Goal: Task Accomplishment & Management: Manage account settings

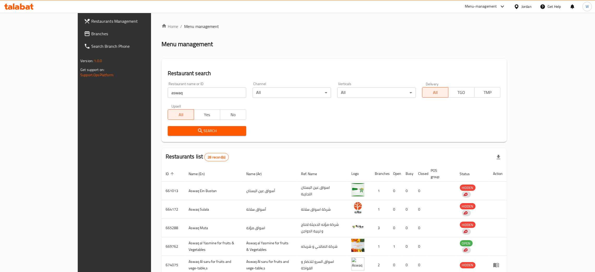
drag, startPoint x: 156, startPoint y: 95, endPoint x: 118, endPoint y: 95, distance: 38.3
click at [168, 95] on input "aswaq" at bounding box center [207, 92] width 78 height 10
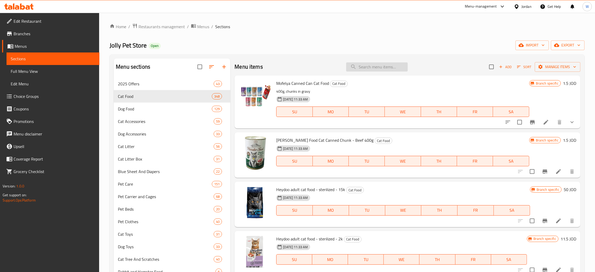
click at [362, 67] on input "search" at bounding box center [377, 66] width 62 height 9
paste input "mofelya"
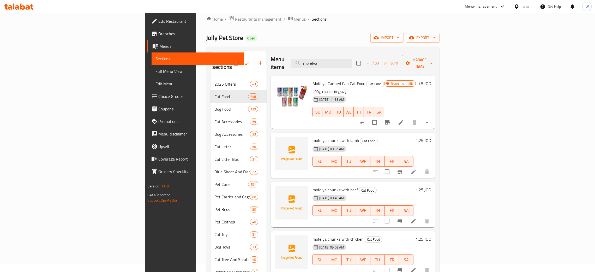
scroll to position [7, 0]
type input "mofelya"
click at [392, 167] on input "checkbox" at bounding box center [387, 172] width 11 height 11
checkbox input "true"
click at [392, 216] on input "checkbox" at bounding box center [387, 221] width 11 height 11
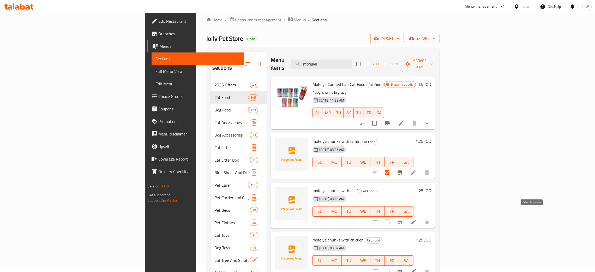
checkbox input "true"
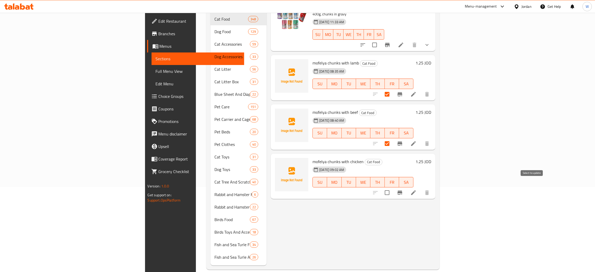
click at [392, 187] on input "checkbox" at bounding box center [387, 192] width 11 height 11
checkbox input "true"
click at [416, 91] on icon at bounding box center [413, 94] width 6 height 6
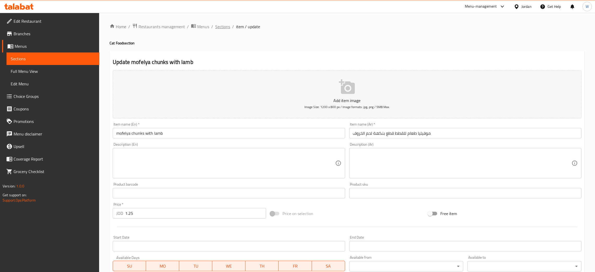
click at [223, 23] on span "Sections" at bounding box center [222, 26] width 15 height 6
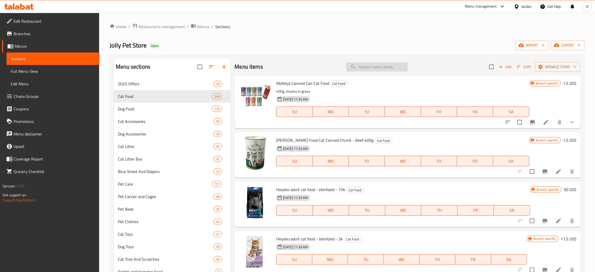
click at [372, 67] on input "search" at bounding box center [377, 66] width 62 height 9
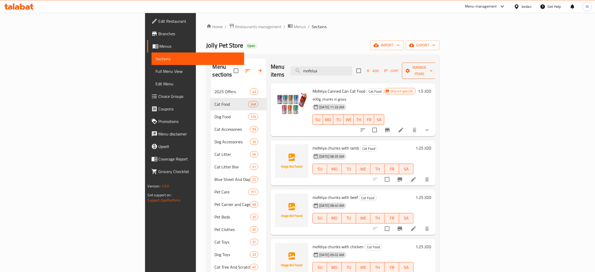
type input "mofelya"
click at [433, 70] on span "Manage items" at bounding box center [419, 70] width 27 height 13
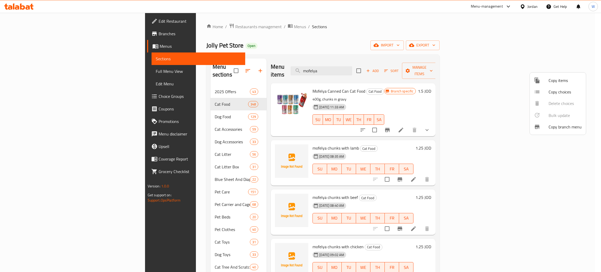
click at [569, 81] on span "Copy items" at bounding box center [564, 80] width 33 height 6
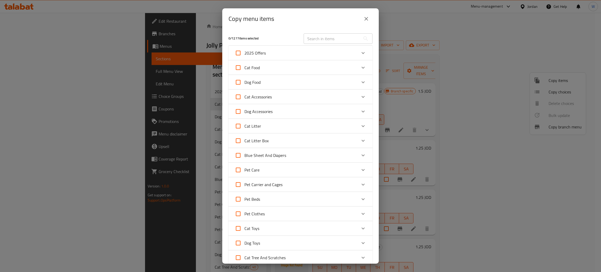
click at [314, 69] on div "Cat Food" at bounding box center [296, 67] width 122 height 13
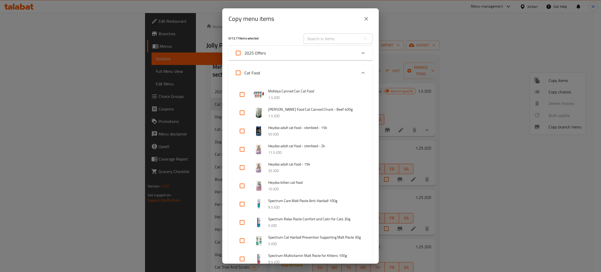
click at [335, 38] on input "text" at bounding box center [332, 38] width 57 height 10
paste input "mofelya"
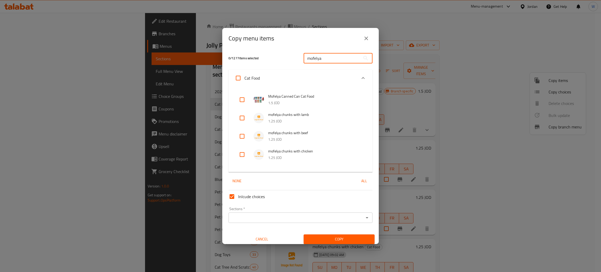
type input "mofelya"
click at [245, 117] on input "checkbox" at bounding box center [242, 118] width 13 height 13
checkbox input "true"
click at [245, 135] on input "checkbox" at bounding box center [242, 136] width 13 height 13
checkbox input "true"
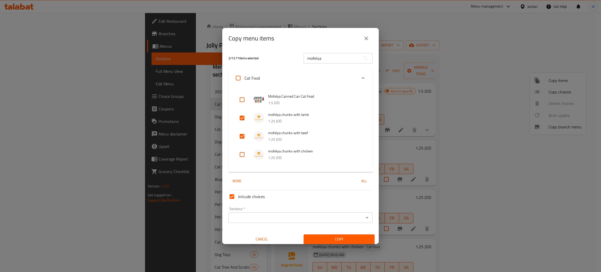
click at [239, 153] on input "checkbox" at bounding box center [242, 154] width 13 height 13
checkbox input "true"
click at [336, 240] on span "Copy" at bounding box center [339, 239] width 63 height 7
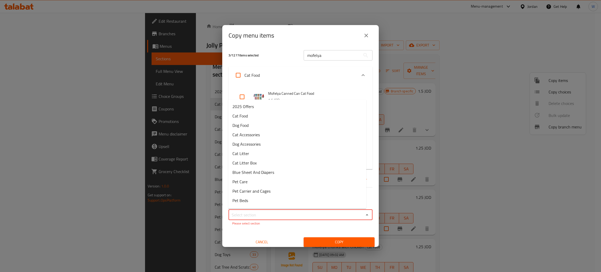
click at [307, 214] on input "Sections   *" at bounding box center [296, 214] width 132 height 7
click at [257, 125] on li "Dog Food" at bounding box center [297, 124] width 138 height 9
type input "Dog Food"
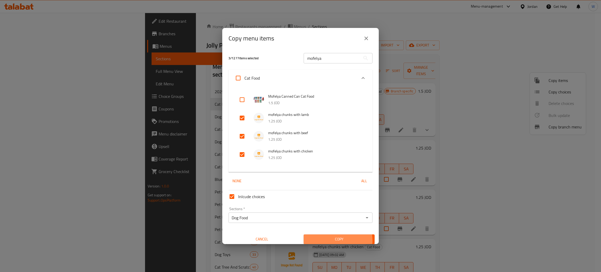
click at [324, 241] on span "Copy" at bounding box center [339, 239] width 63 height 7
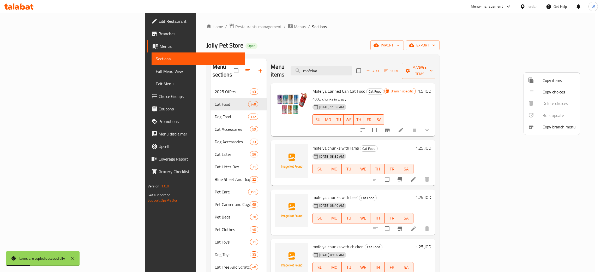
click at [490, 188] on div at bounding box center [300, 136] width 601 height 272
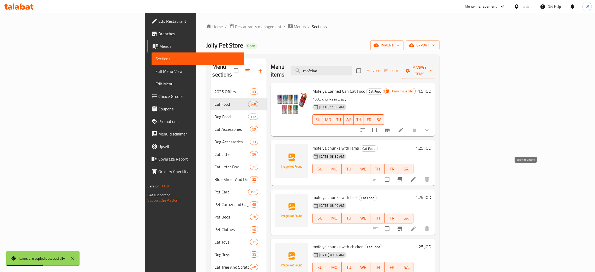
click at [392, 174] on input "checkbox" at bounding box center [387, 179] width 11 height 11
checkbox input "true"
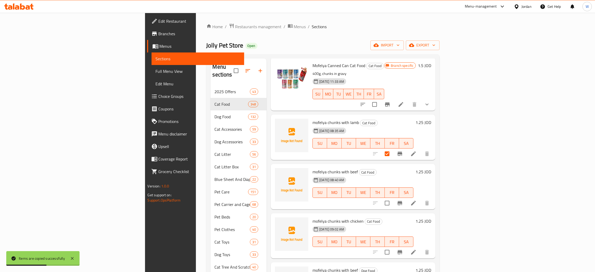
scroll to position [39, 0]
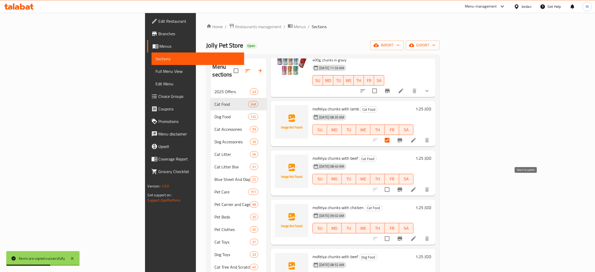
click at [392, 184] on input "checkbox" at bounding box center [387, 189] width 11 height 11
checkbox input "true"
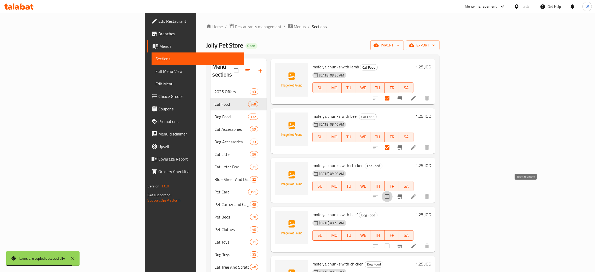
click at [392, 191] on input "checkbox" at bounding box center [387, 196] width 11 height 11
checkbox input "true"
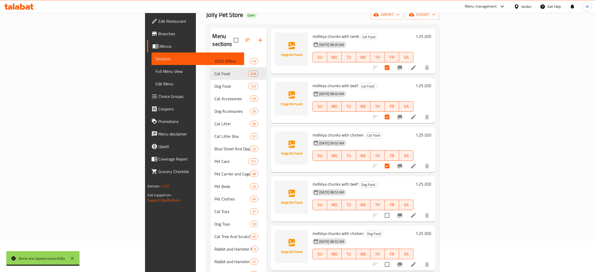
scroll to position [39, 0]
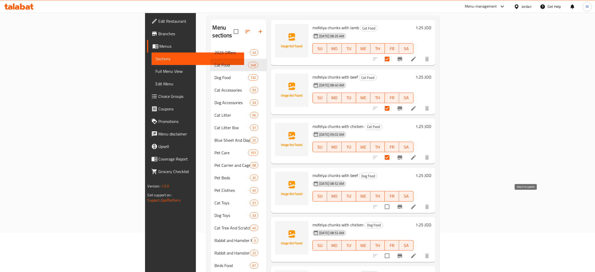
click at [392, 201] on input "checkbox" at bounding box center [387, 206] width 11 height 11
checkbox input "true"
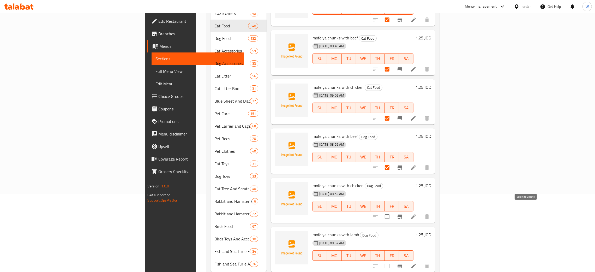
click at [392, 211] on input "checkbox" at bounding box center [387, 216] width 11 height 11
checkbox input "true"
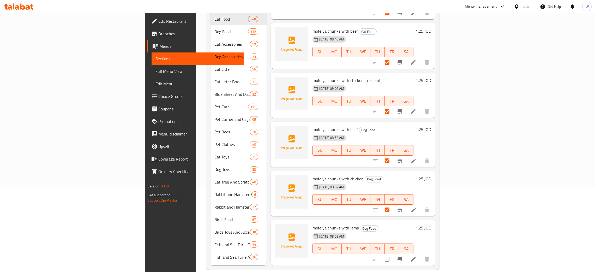
click at [392, 253] on input "checkbox" at bounding box center [387, 258] width 11 height 11
checkbox input "true"
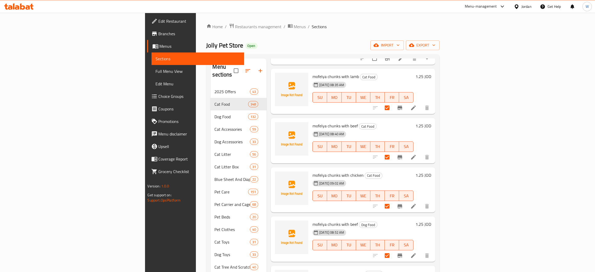
scroll to position [81, 0]
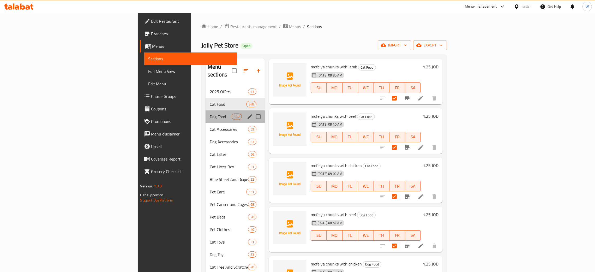
click at [206, 110] on div "Dog Food 132" at bounding box center [235, 116] width 59 height 13
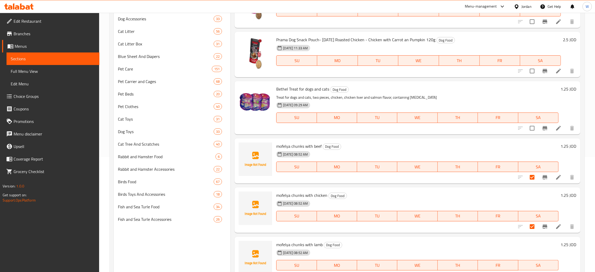
scroll to position [45, 0]
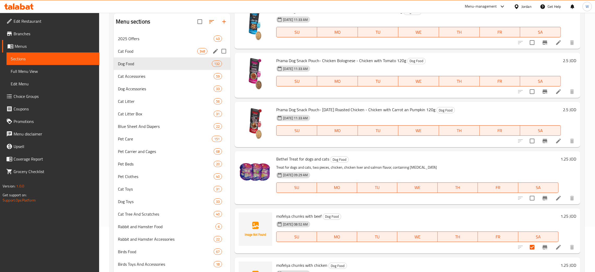
click at [148, 53] on span "Cat Food" at bounding box center [157, 51] width 79 height 6
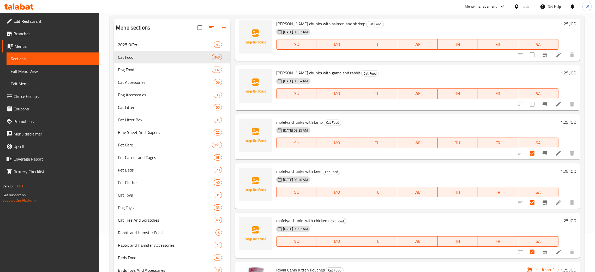
scroll to position [8564, 0]
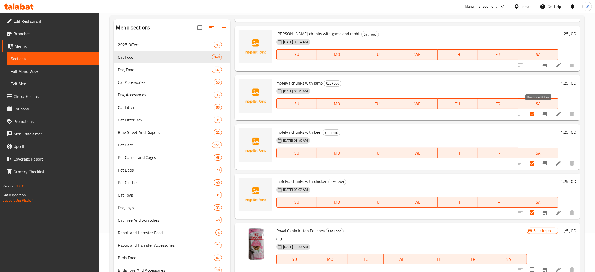
click at [542, 112] on button "Branch-specific-item" at bounding box center [545, 114] width 13 height 13
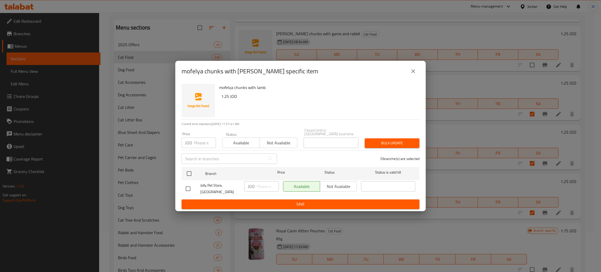
click at [186, 186] on input "checkbox" at bounding box center [188, 188] width 11 height 11
checkbox input "true"
click at [329, 185] on span "Not available" at bounding box center [338, 187] width 33 height 8
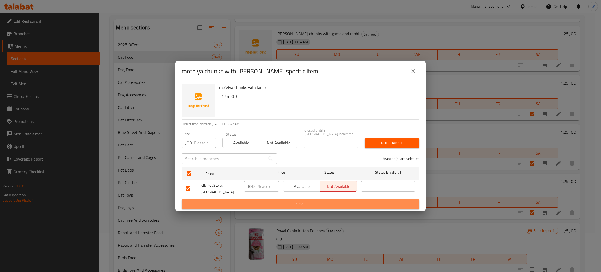
click at [332, 199] on button "Save" at bounding box center [301, 204] width 238 height 10
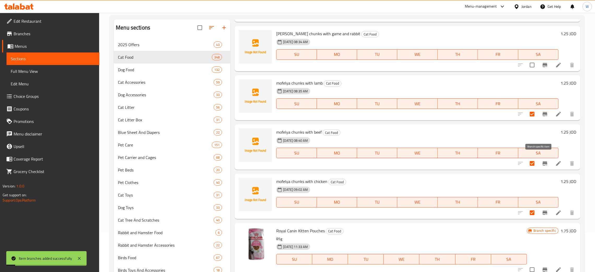
click at [542, 160] on icon "Branch-specific-item" at bounding box center [545, 163] width 6 height 6
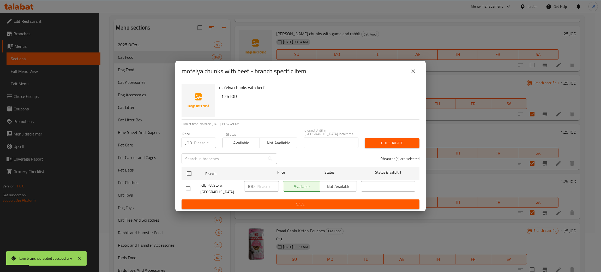
click at [186, 186] on input "checkbox" at bounding box center [188, 188] width 11 height 11
checkbox input "true"
click at [351, 186] on span "Not available" at bounding box center [338, 187] width 33 height 8
click at [344, 201] on span "Save" at bounding box center [300, 204] width 229 height 7
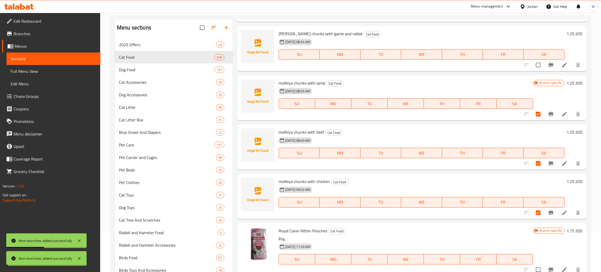
click at [548, 210] on icon "Branch-specific-item" at bounding box center [550, 212] width 5 height 4
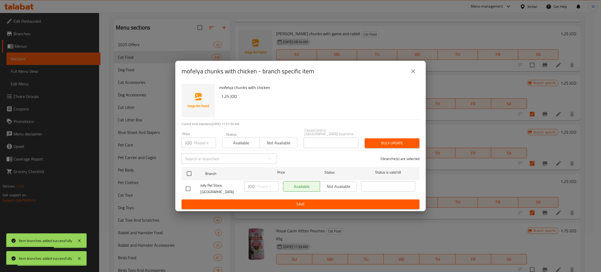
drag, startPoint x: 188, startPoint y: 188, endPoint x: 233, endPoint y: 187, distance: 44.6
click at [188, 187] on input "checkbox" at bounding box center [188, 188] width 11 height 11
checkbox input "true"
click at [345, 185] on span "Not available" at bounding box center [338, 187] width 33 height 8
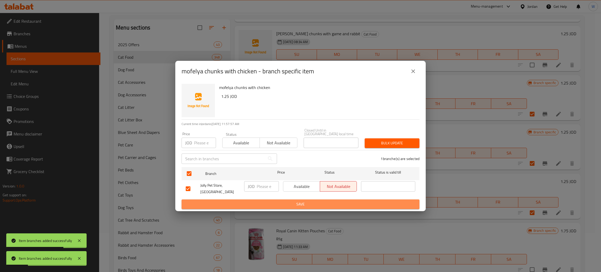
click at [323, 204] on button "Save" at bounding box center [301, 204] width 238 height 10
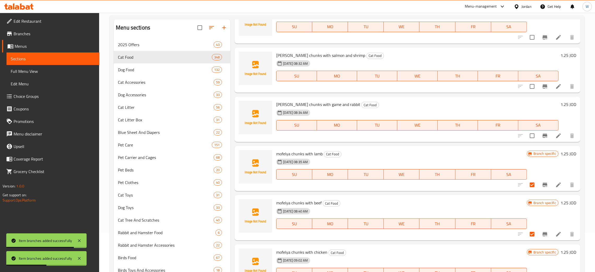
scroll to position [8486, 0]
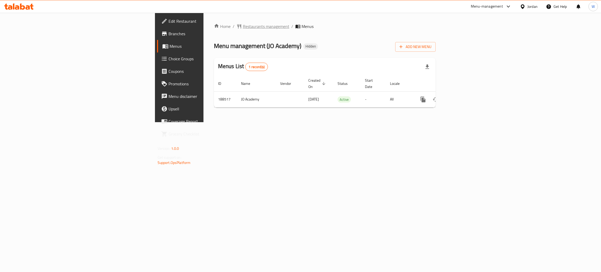
click at [243, 24] on span "Restaurants management" at bounding box center [266, 26] width 46 height 6
